Goal: Task Accomplishment & Management: Use online tool/utility

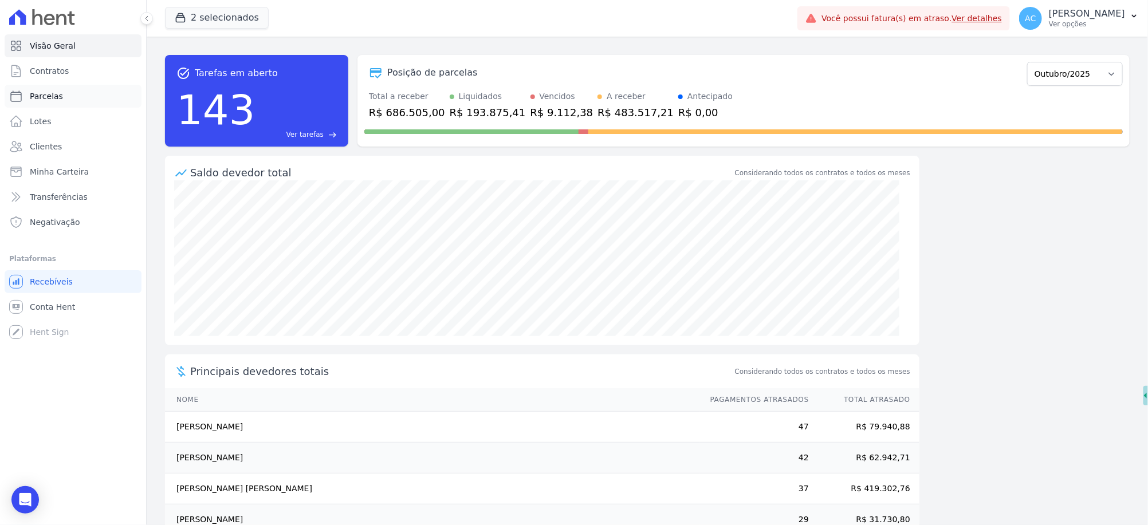
click at [57, 97] on span "Parcelas" at bounding box center [46, 95] width 33 height 11
select select
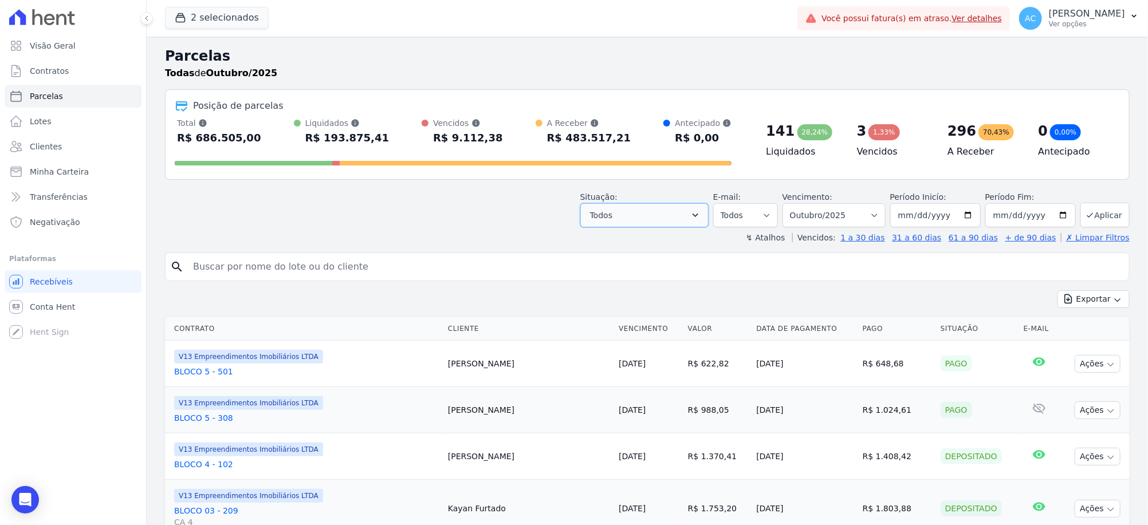
click at [668, 217] on button "Todos" at bounding box center [644, 215] width 128 height 24
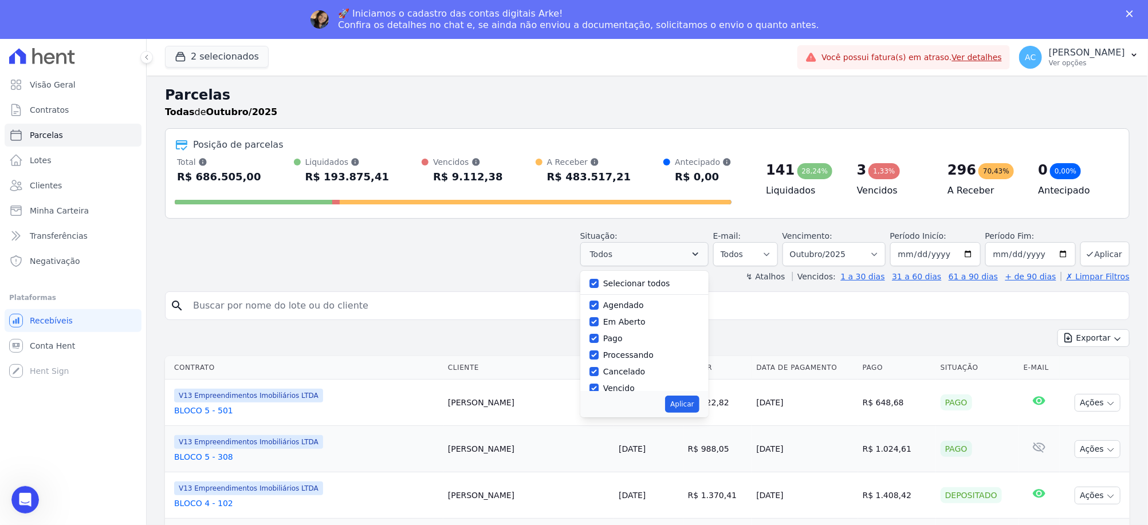
click at [669, 217] on div "Posição de parcelas Total [PERSON_NAME] parcelas pagas, vencidas, em aberto e a…" at bounding box center [647, 173] width 964 height 90
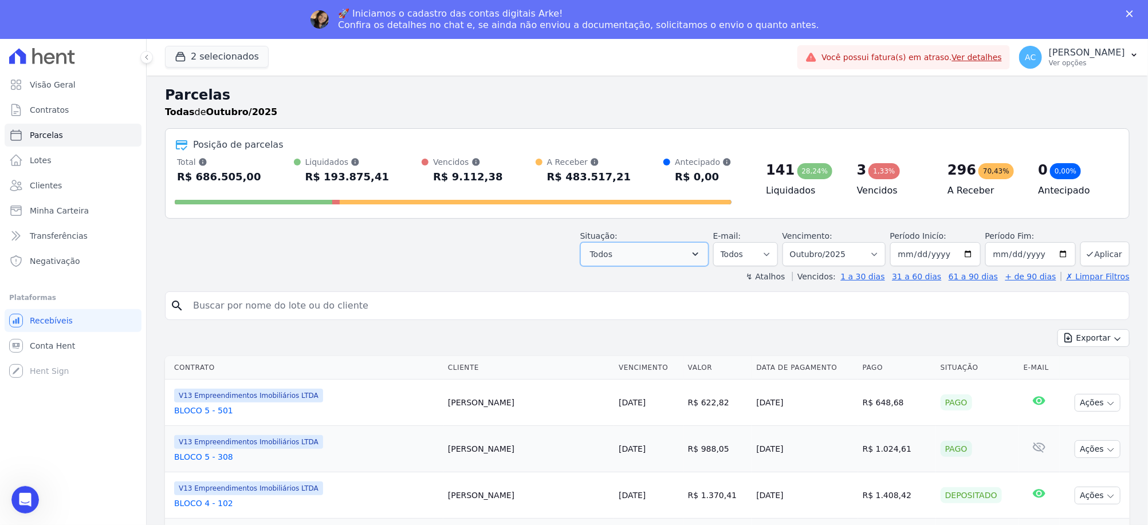
click at [673, 248] on button "Todos" at bounding box center [644, 254] width 128 height 24
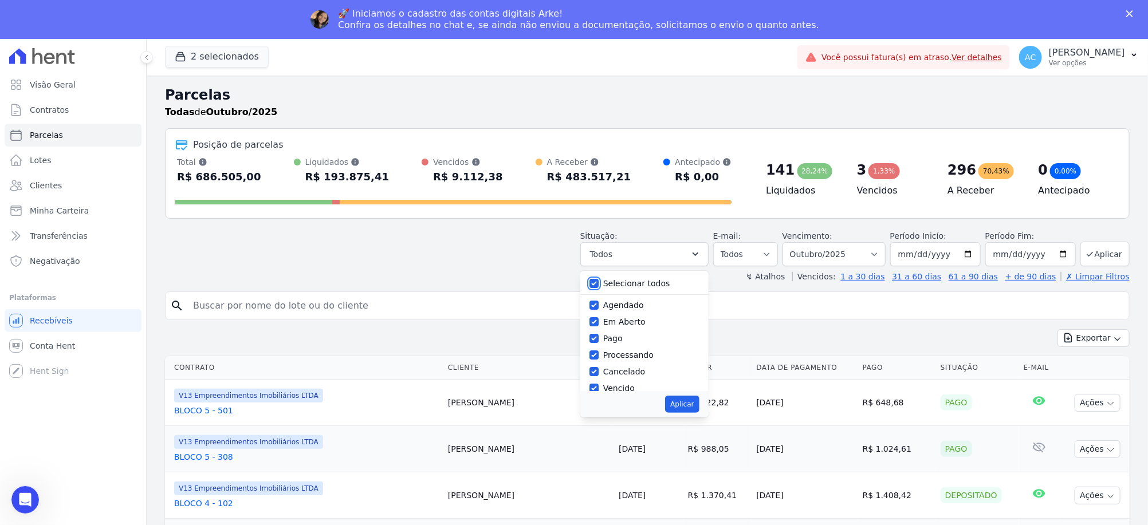
click at [598, 281] on input "Selecionar todos" at bounding box center [593, 283] width 9 height 9
checkbox input "false"
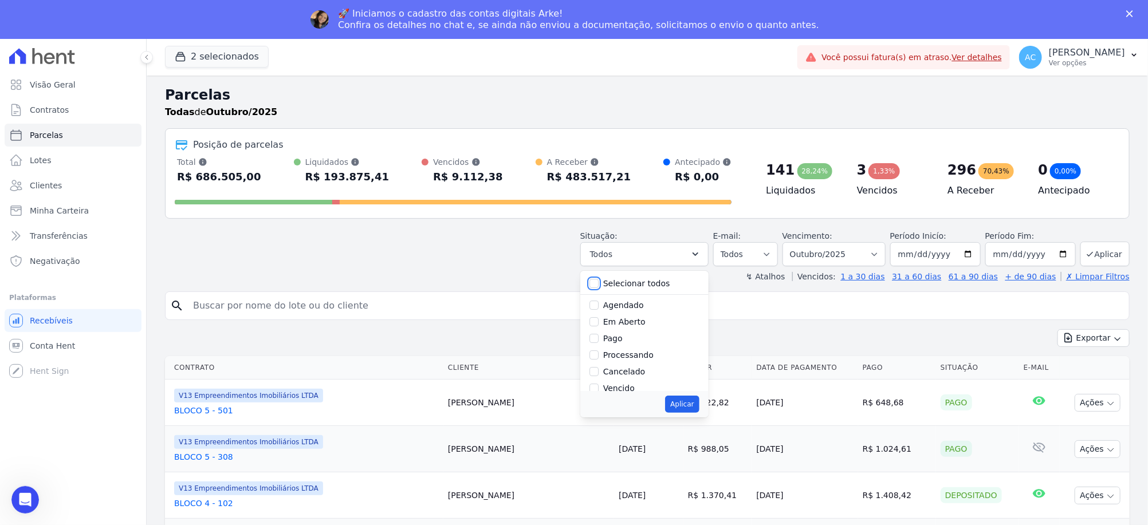
checkbox input "false"
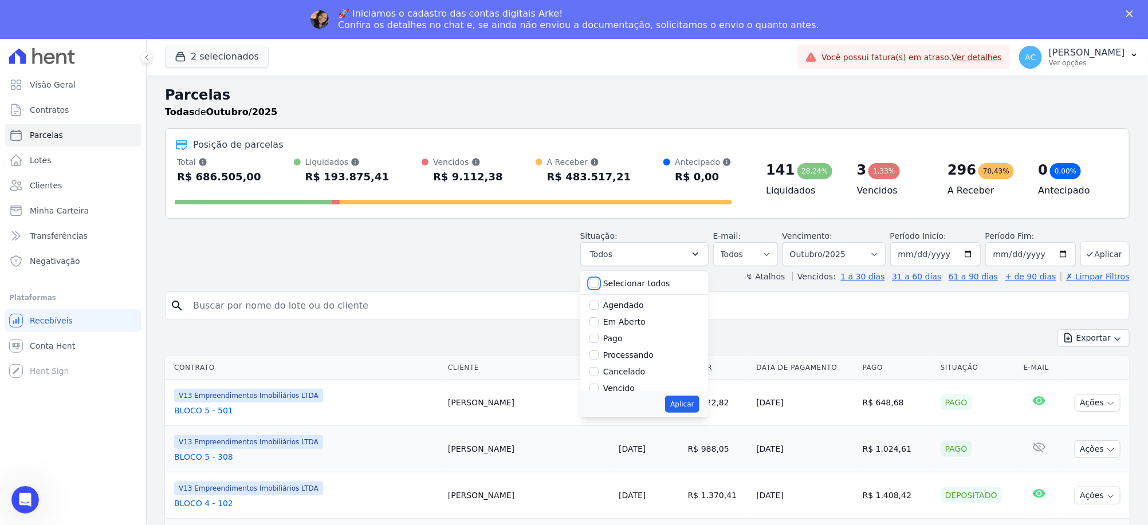
checkbox input "false"
click at [598, 340] on input "Pago" at bounding box center [593, 338] width 9 height 9
checkbox input "true"
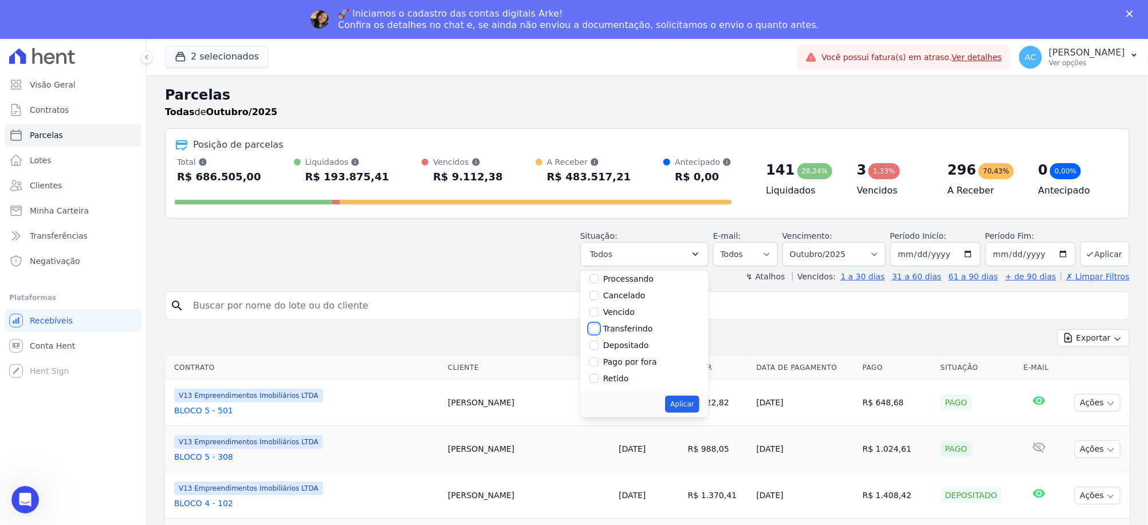
click at [598, 329] on input "Transferindo" at bounding box center [593, 328] width 9 height 9
checkbox input "true"
click at [598, 344] on input "Depositado" at bounding box center [593, 345] width 9 height 9
checkbox input "true"
click at [689, 399] on button "Aplicar" at bounding box center [682, 404] width 34 height 17
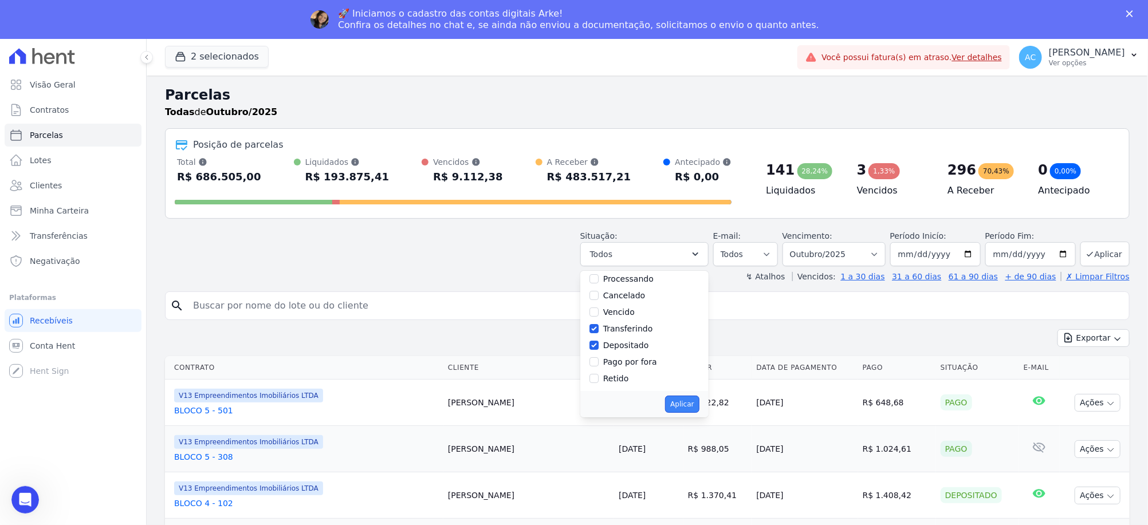
select select "paid"
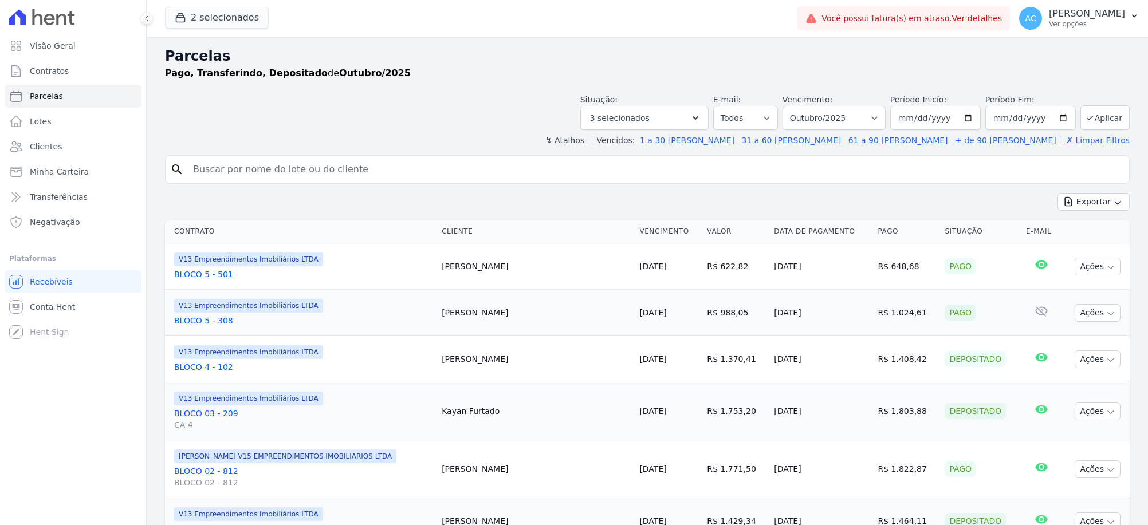
select select
click at [905, 119] on input "[DATE]" at bounding box center [935, 118] width 90 height 24
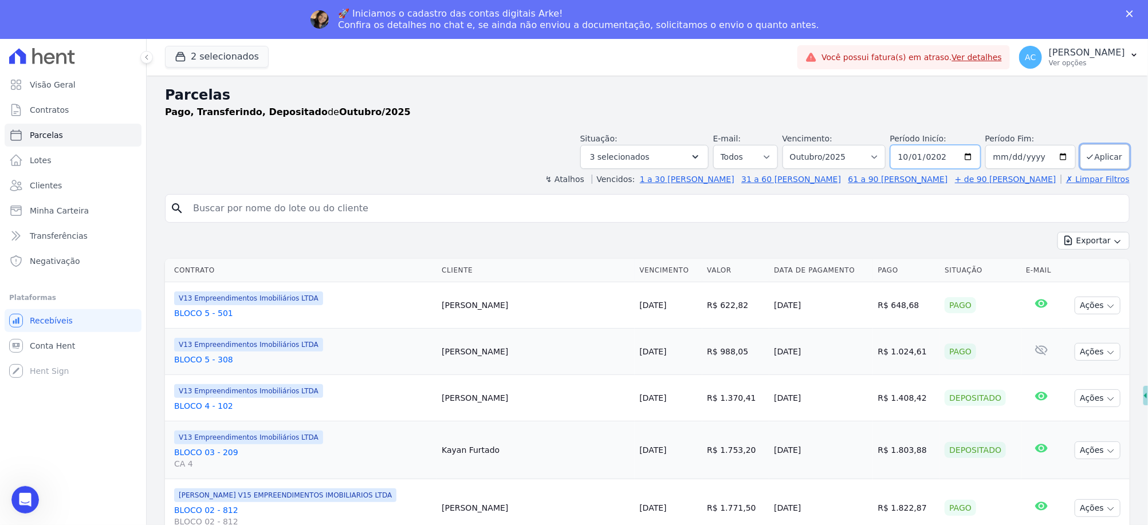
type input "2024-10-01"
click at [1088, 159] on button "Aplicar" at bounding box center [1104, 156] width 49 height 25
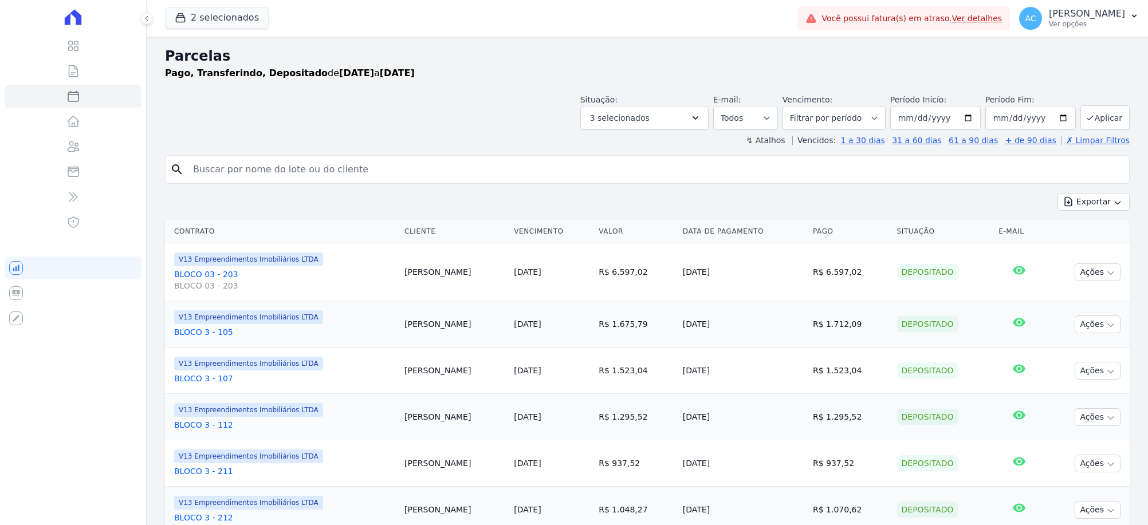
select select
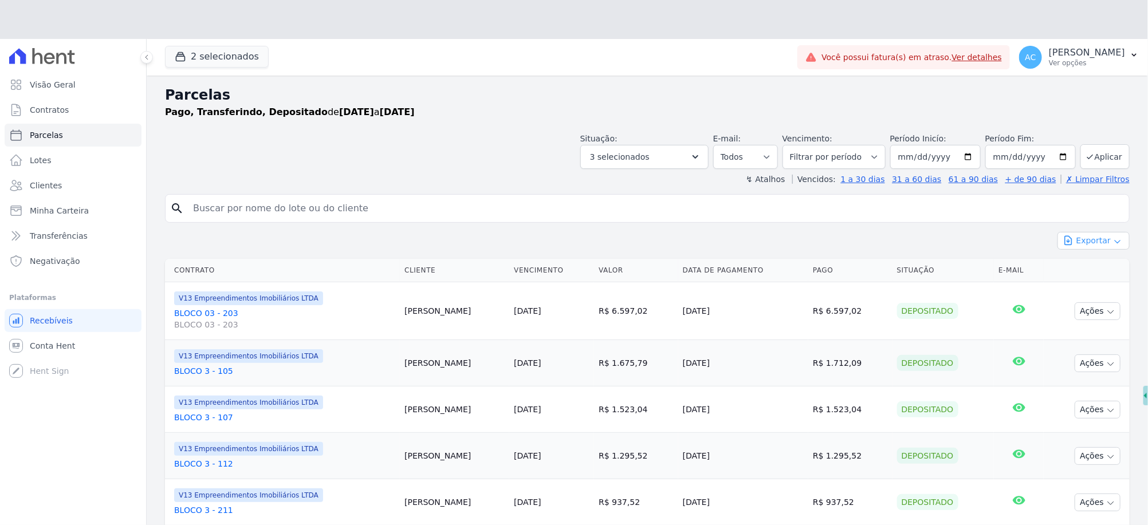
click at [1107, 232] on button "Exportar" at bounding box center [1093, 241] width 72 height 18
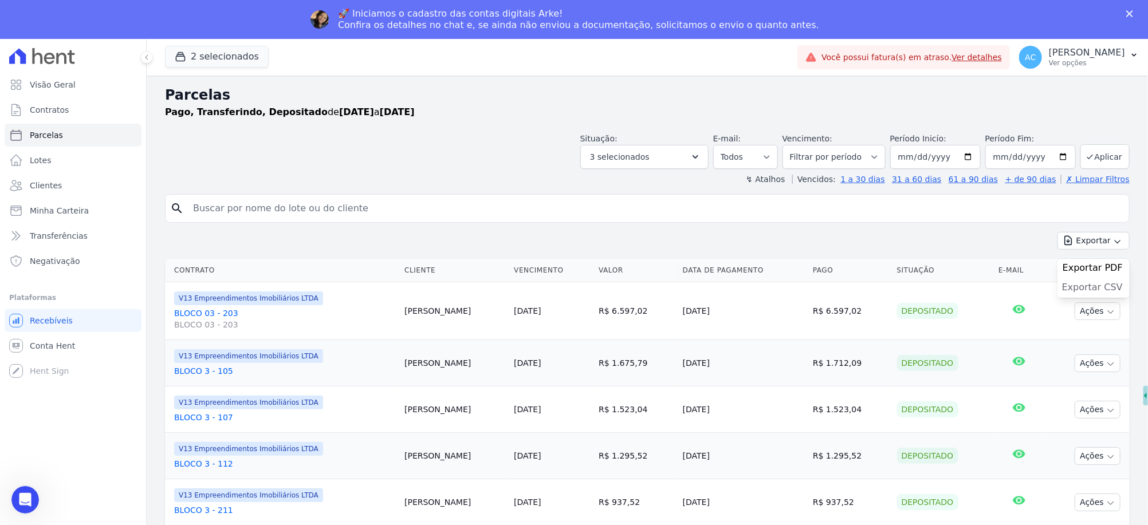
click at [1104, 294] on link "Exportar CSV" at bounding box center [1093, 289] width 63 height 14
